Goal: Check status

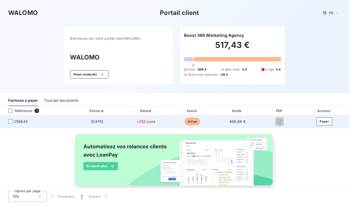
click at [277, 122] on icon "button" at bounding box center [279, 121] width 5 height 5
click at [9, 122] on div at bounding box center [10, 121] width 5 height 5
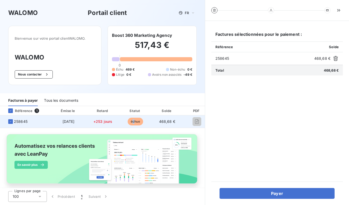
click at [132, 122] on span "échue" at bounding box center [135, 122] width 15 height 8
click at [196, 122] on icon "button" at bounding box center [196, 121] width 5 height 5
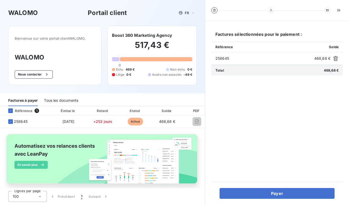
click at [222, 60] on span "258645" at bounding box center [264, 58] width 97 height 5
